Goal: Transaction & Acquisition: Purchase product/service

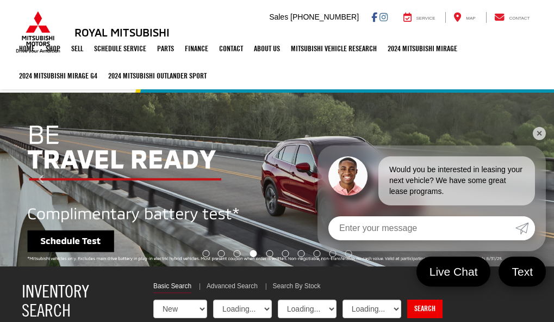
select select "Mitsubishi"
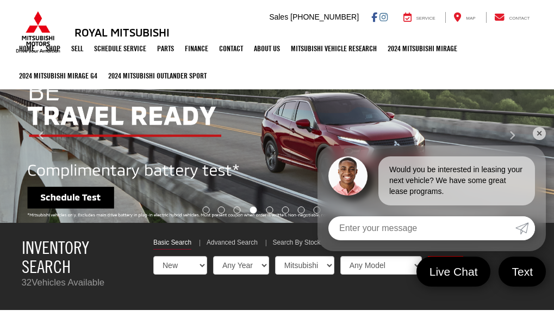
scroll to position [131, 0]
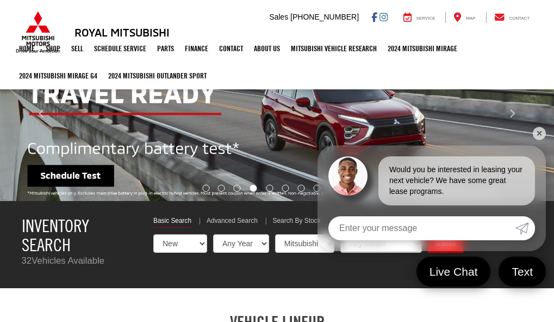
click at [545, 137] on link "✕" at bounding box center [539, 133] width 13 height 13
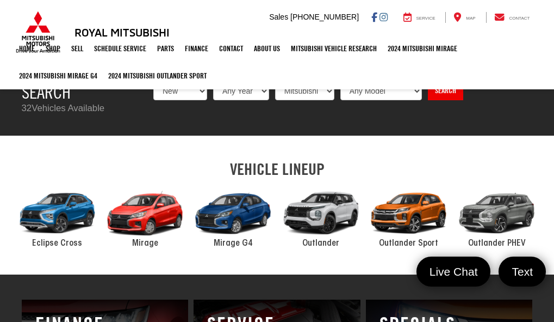
scroll to position [261, 0]
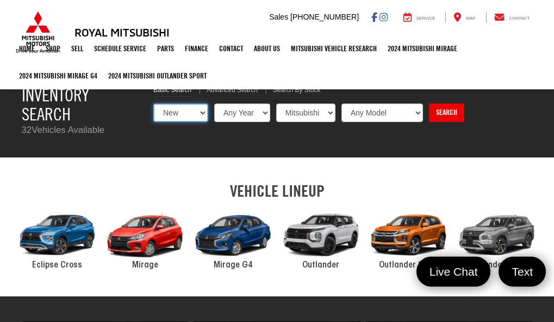
click at [194, 117] on select "New Used Certified" at bounding box center [180, 112] width 55 height 19
select select "Type:U"
click at [153, 103] on select "New Used Certified" at bounding box center [180, 112] width 55 height 19
select select "Choose Year from the dropdown"
select select "Choose Make from the dropdown"
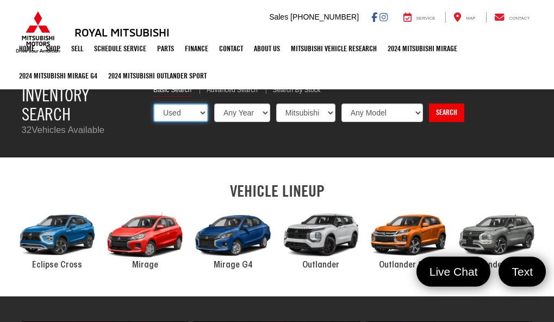
select select "Choose Model from the dropdown"
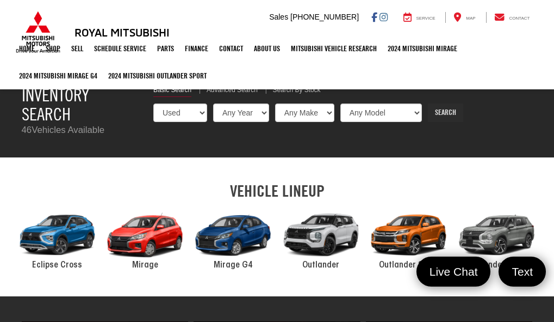
click at [451, 108] on link "Search" at bounding box center [445, 112] width 35 height 19
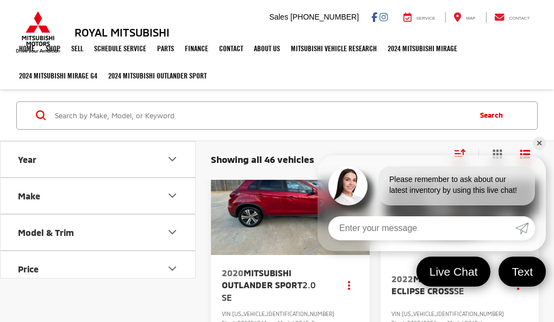
scroll to position [65, 0]
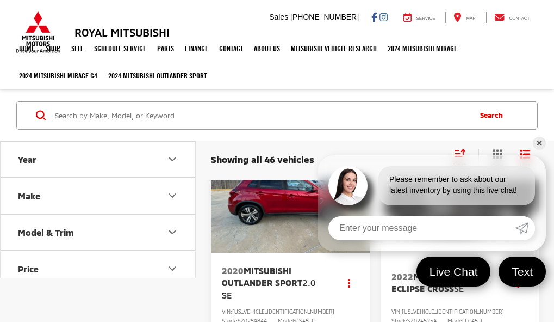
click at [543, 143] on link "✕" at bounding box center [539, 143] width 13 height 13
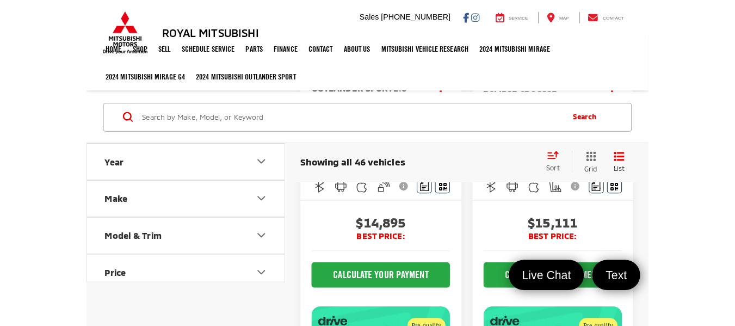
scroll to position [255, 0]
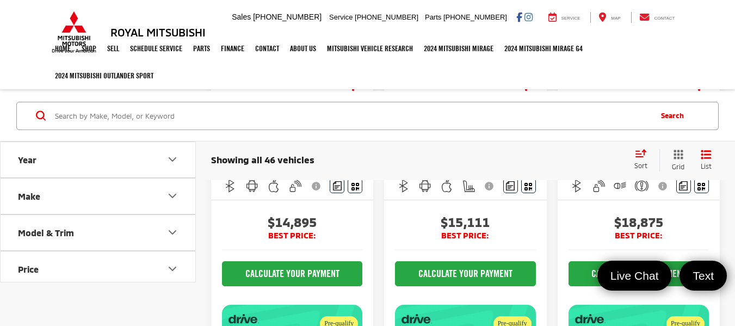
click at [554, 157] on icon "Select sort value" at bounding box center [641, 153] width 12 height 8
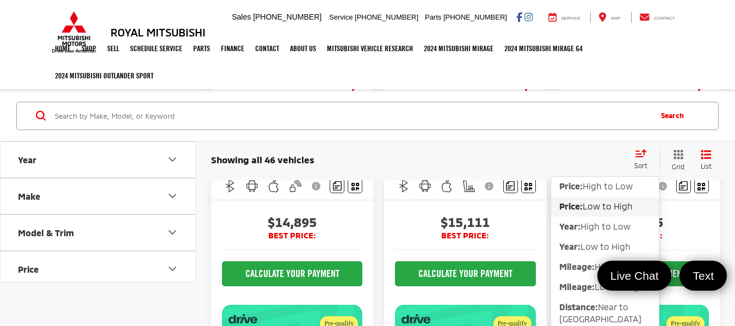
click at [554, 203] on span "Low to High" at bounding box center [608, 206] width 50 height 10
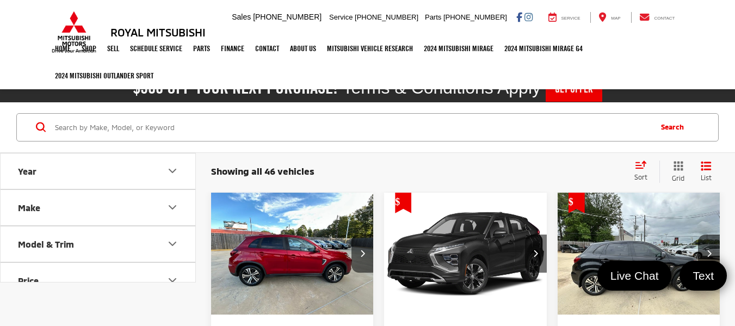
click at [290, 249] on img "2020 Mitsubishi Outlander Sport 2.0 SE 0" at bounding box center [293, 254] width 164 height 123
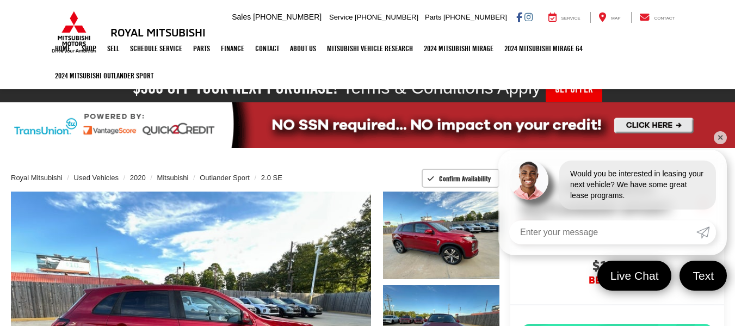
click at [721, 142] on link "✕" at bounding box center [720, 137] width 13 height 13
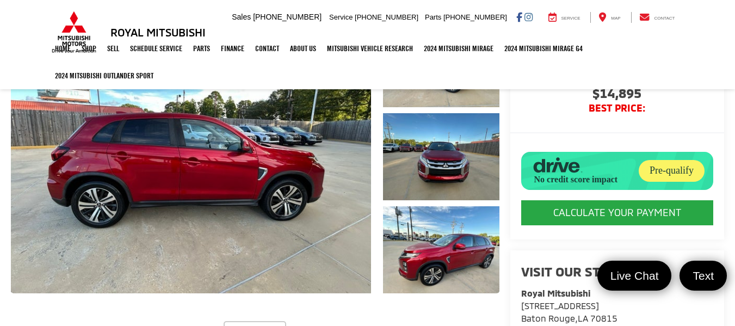
scroll to position [152, 0]
